Goal: Information Seeking & Learning: Learn about a topic

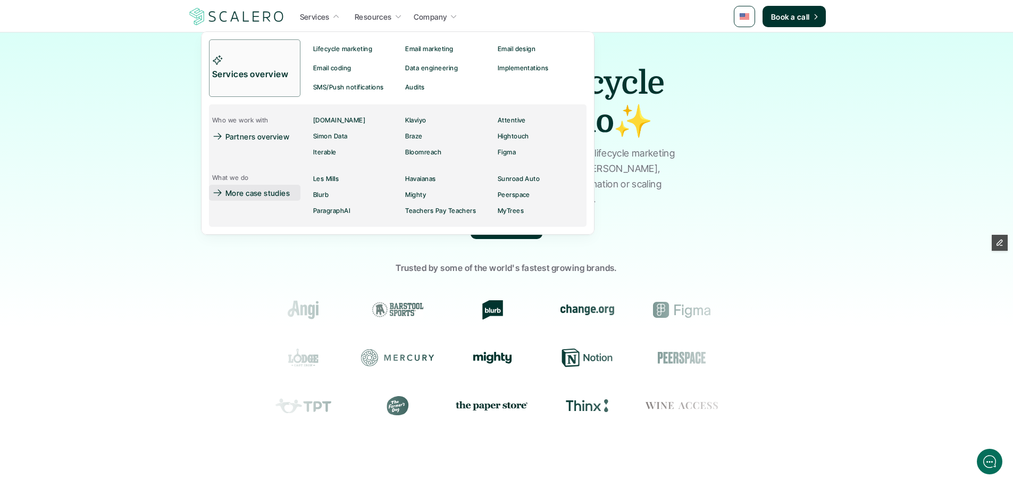
click at [274, 196] on p "More case studies" at bounding box center [258, 192] width 64 height 11
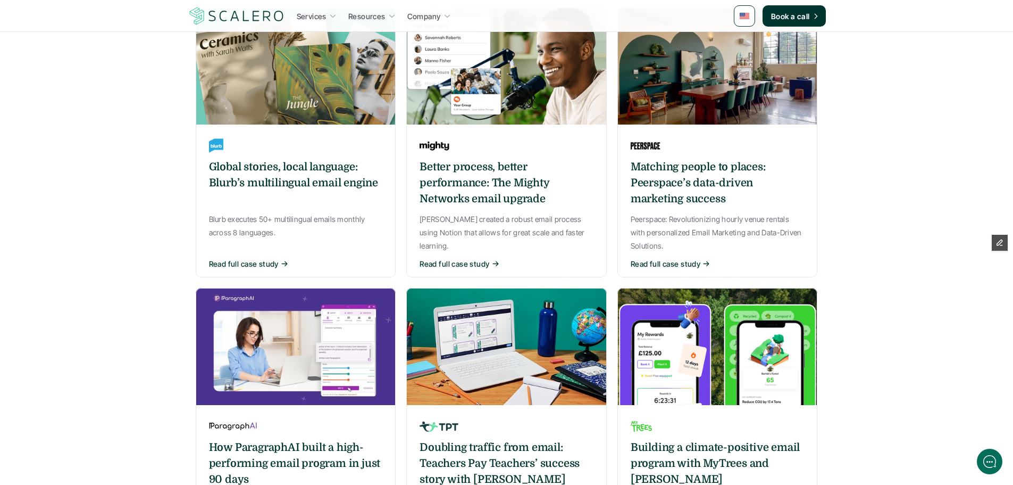
scroll to position [532, 0]
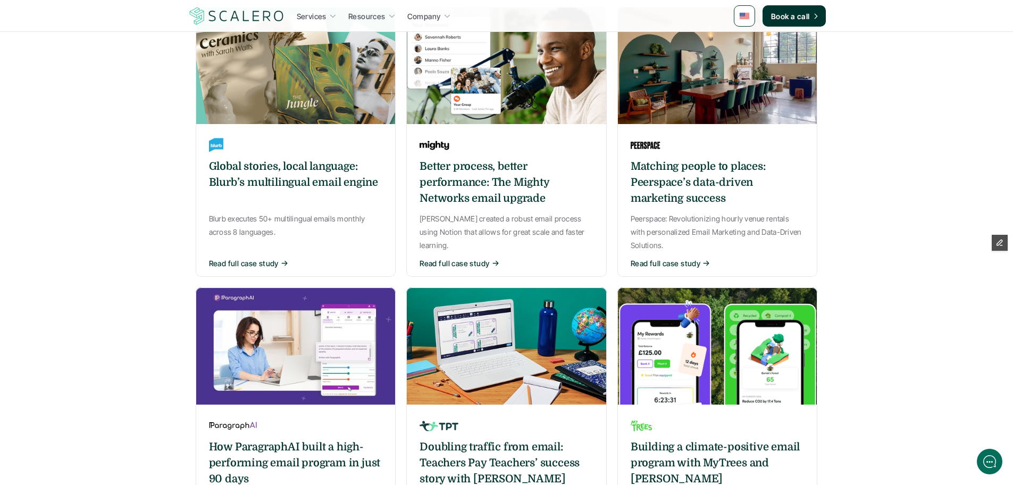
click at [328, 129] on div "Global stories, local language: Blurb’s multilingual email engine Blurb execute…" at bounding box center [296, 202] width 201 height 147
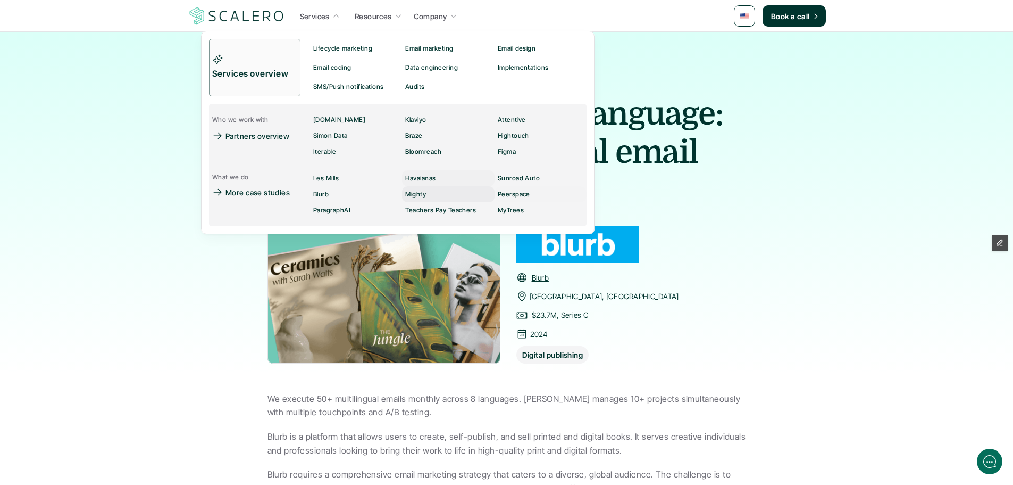
click at [419, 181] on p "Havaianas" at bounding box center [420, 177] width 30 height 7
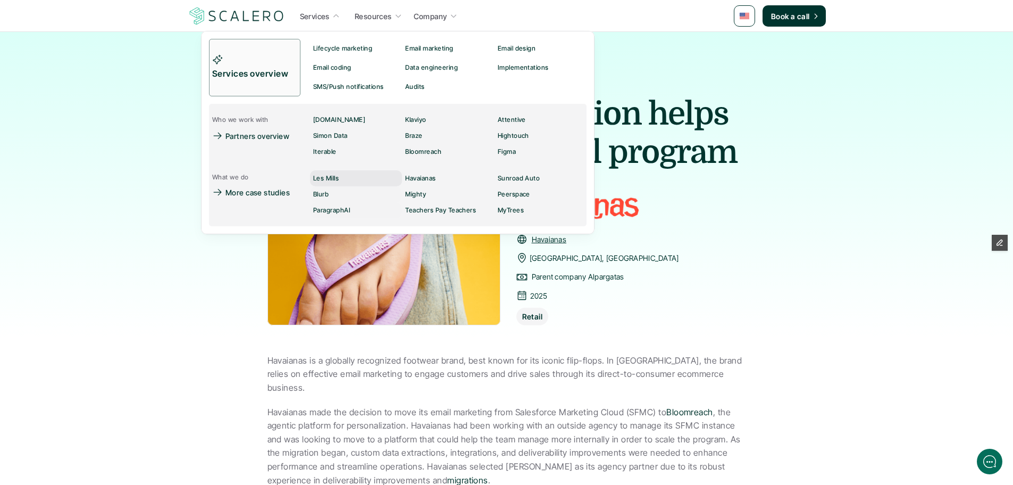
click at [331, 180] on p "Les Mills" at bounding box center [326, 177] width 26 height 7
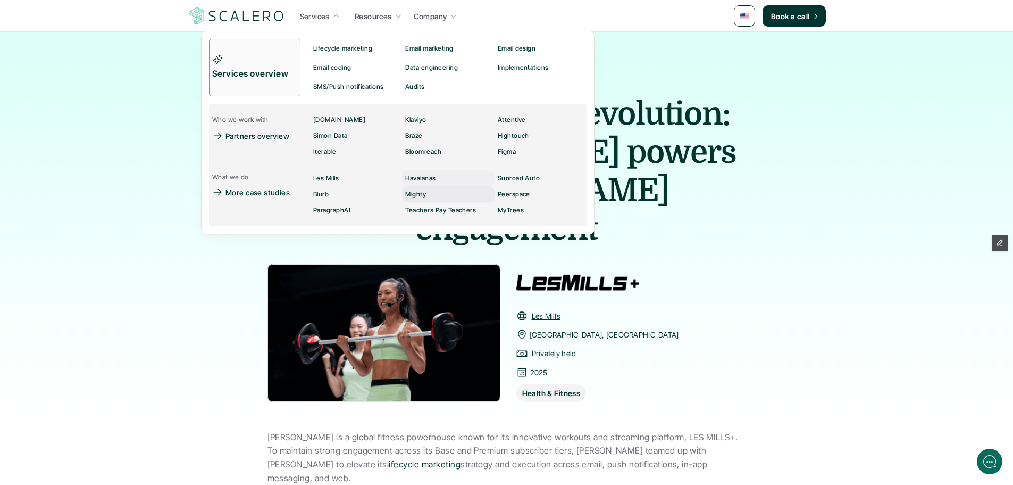
click at [427, 191] on link "Mighty" at bounding box center [448, 194] width 92 height 16
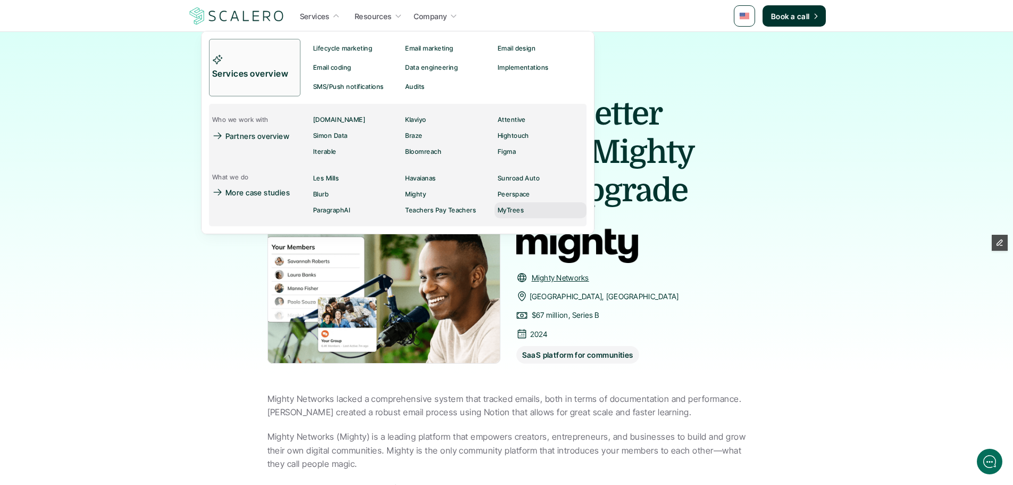
click at [515, 211] on p "MyTrees" at bounding box center [510, 209] width 26 height 7
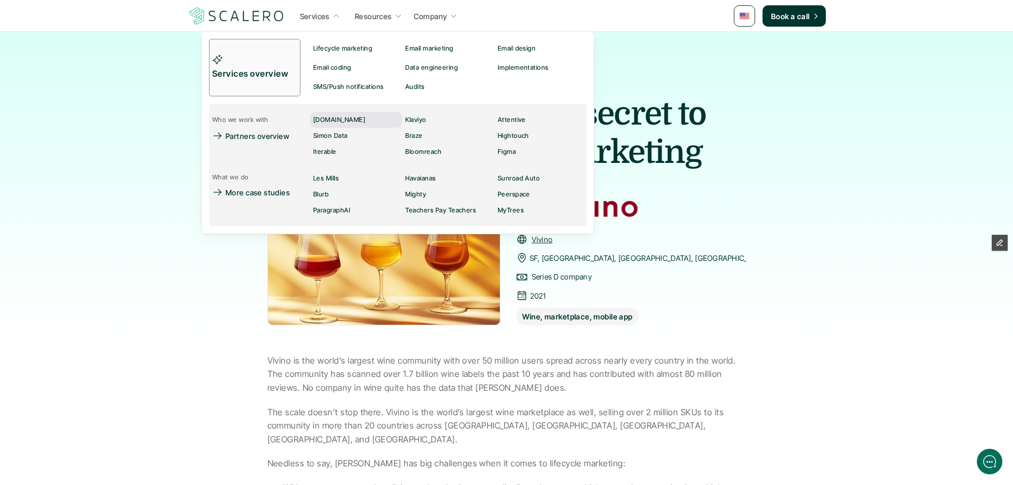
click at [333, 119] on p "Customer.io" at bounding box center [339, 119] width 52 height 7
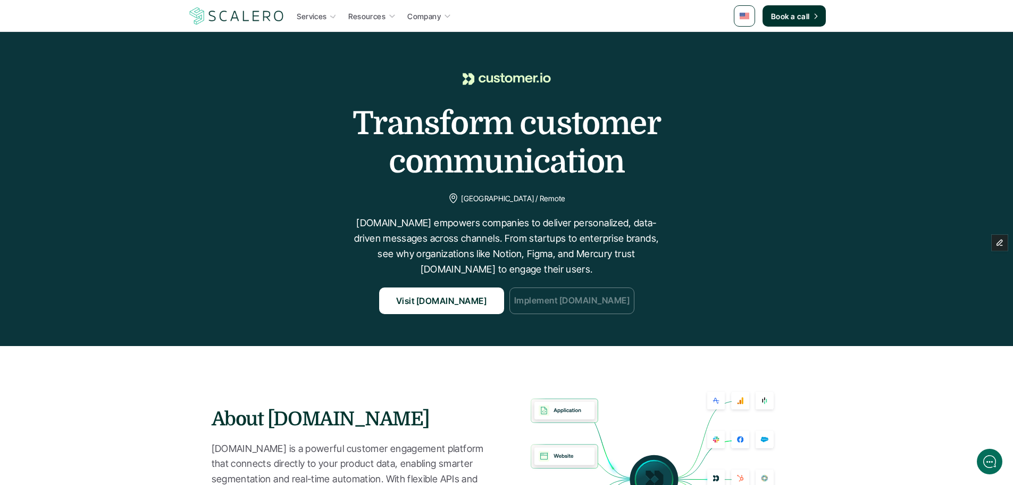
click at [537, 299] on p "Implement Customer.io" at bounding box center [571, 301] width 115 height 14
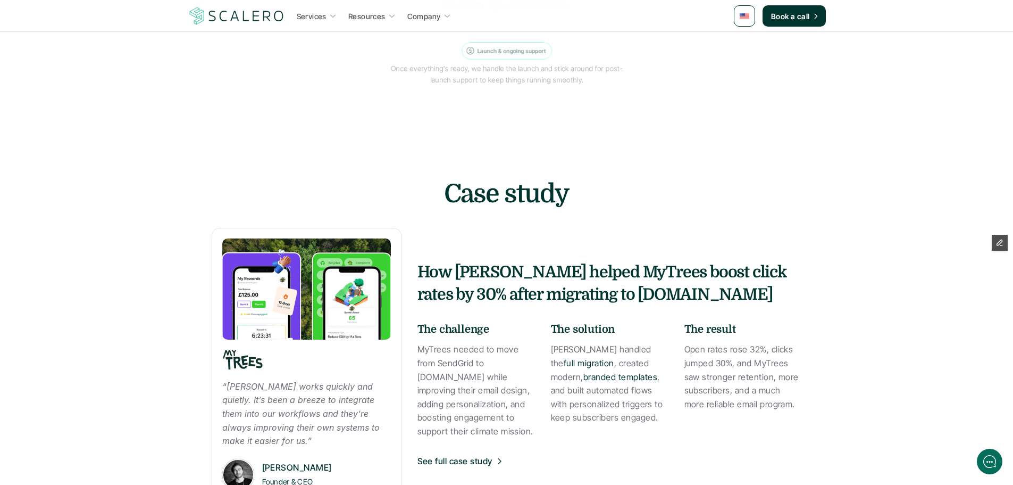
scroll to position [1436, 0]
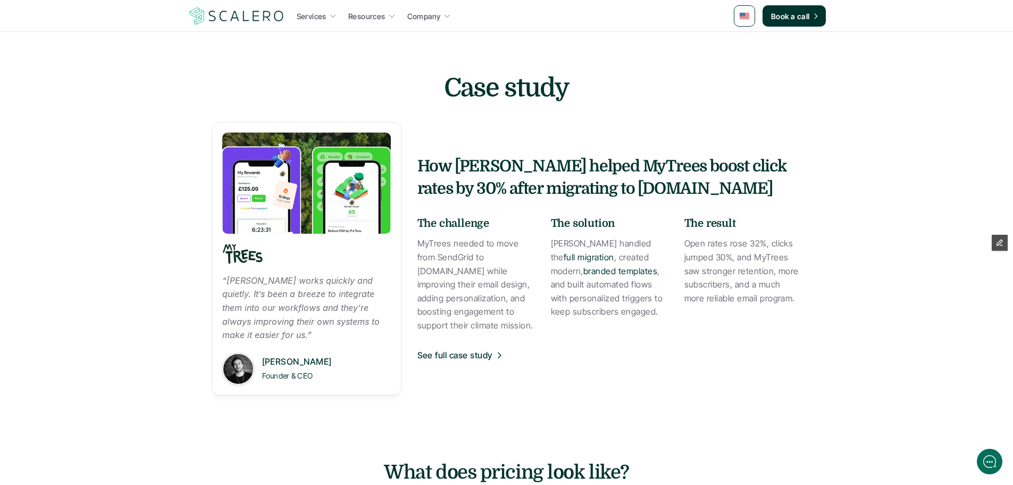
click at [349, 353] on div "Cody Hoffman Founder & CEO" at bounding box center [306, 369] width 169 height 32
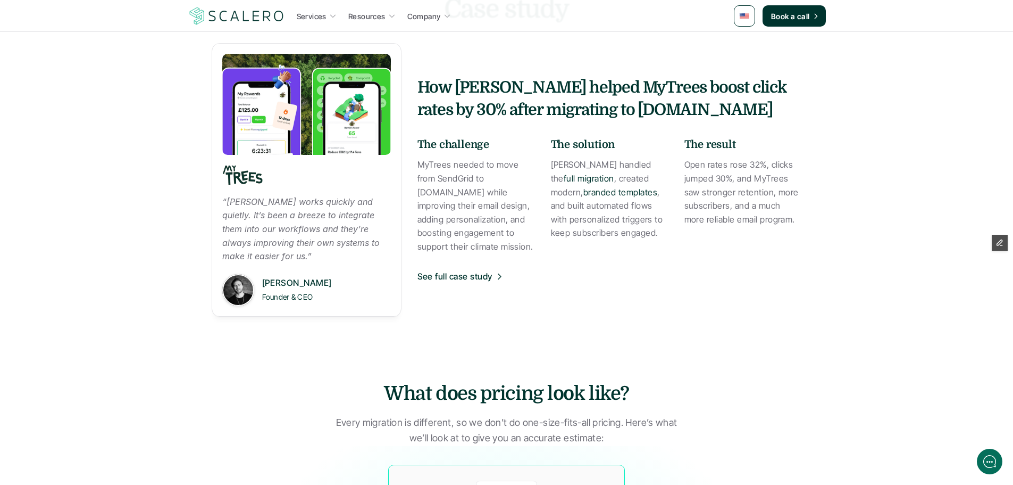
scroll to position [1649, 0]
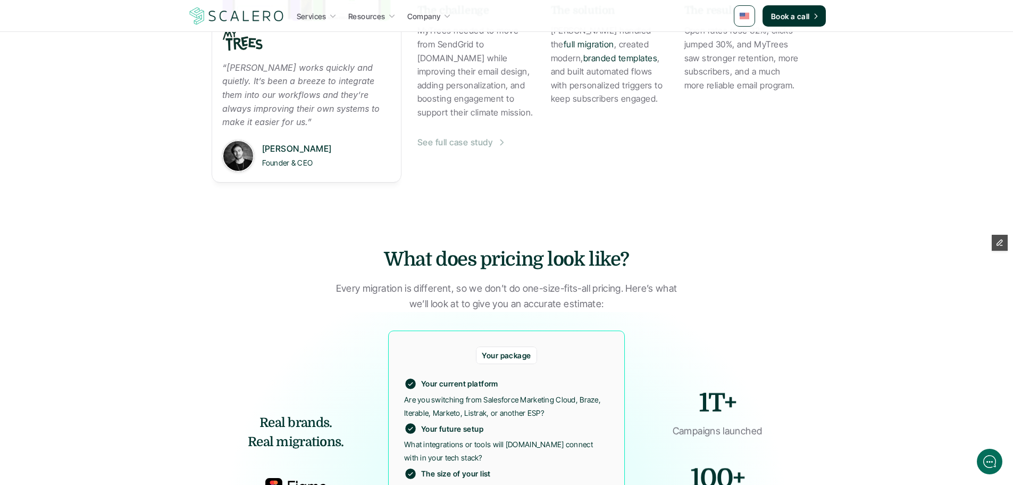
click at [464, 136] on p "See full case study" at bounding box center [454, 143] width 75 height 14
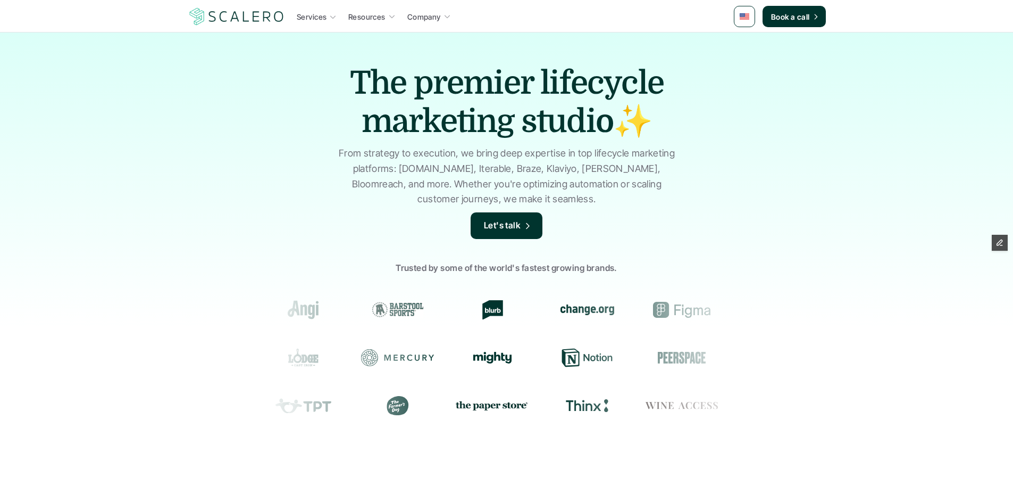
drag, startPoint x: 0, startPoint y: 0, endPoint x: 745, endPoint y: 20, distance: 745.5
click at [745, 20] on link at bounding box center [744, 16] width 21 height 21
click at [743, 62] on img at bounding box center [745, 64] width 9 height 6
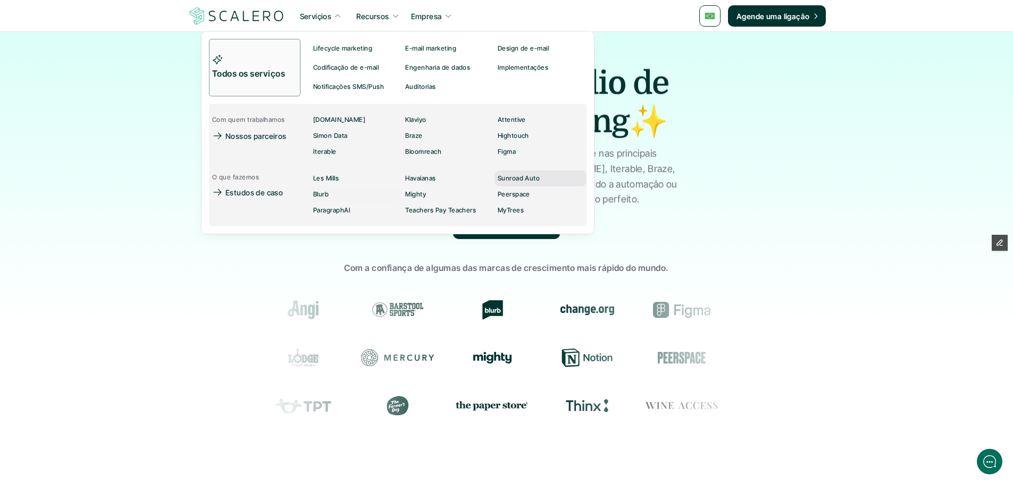
click at [534, 176] on p "Sunroad Auto" at bounding box center [518, 177] width 43 height 7
